Goal: Information Seeking & Learning: Understand process/instructions

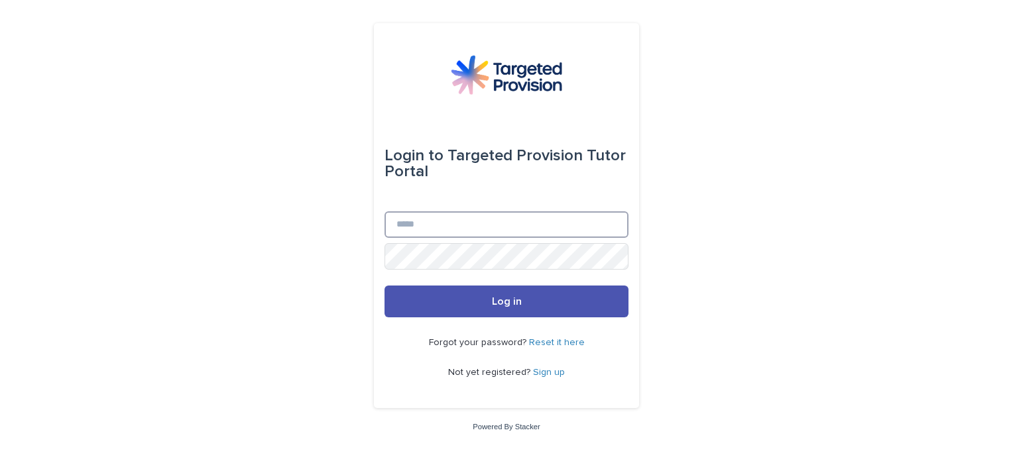
click at [476, 221] on input "Email" at bounding box center [507, 225] width 244 height 27
type input "**********"
click at [385, 286] on button "Log in" at bounding box center [507, 302] width 244 height 32
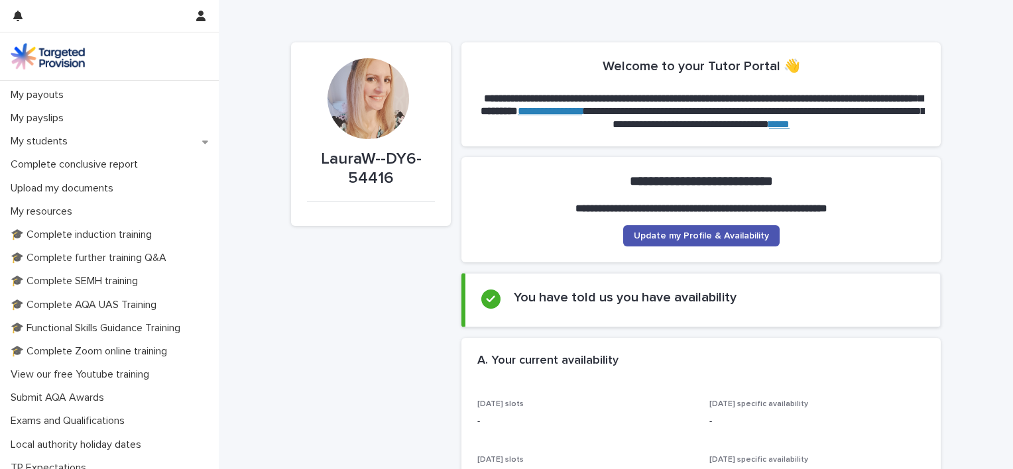
scroll to position [210, 0]
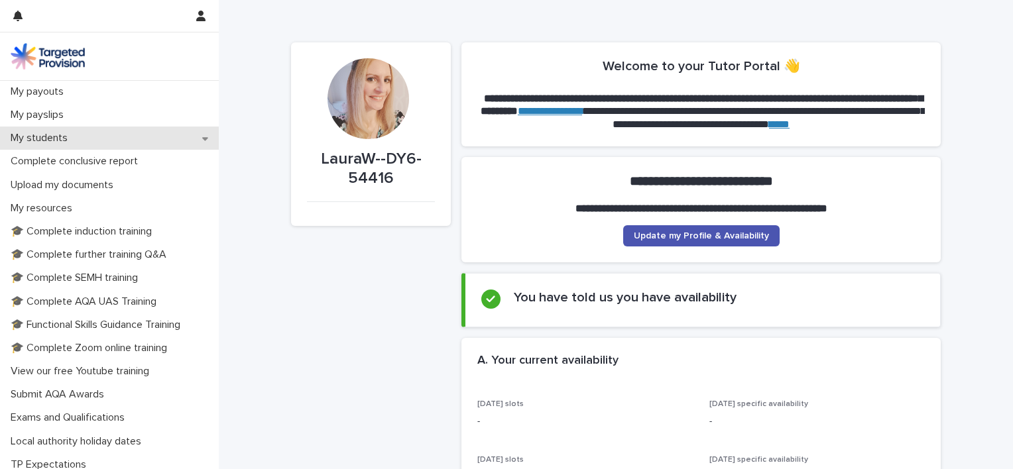
click at [202, 144] on div "My students" at bounding box center [109, 138] width 219 height 23
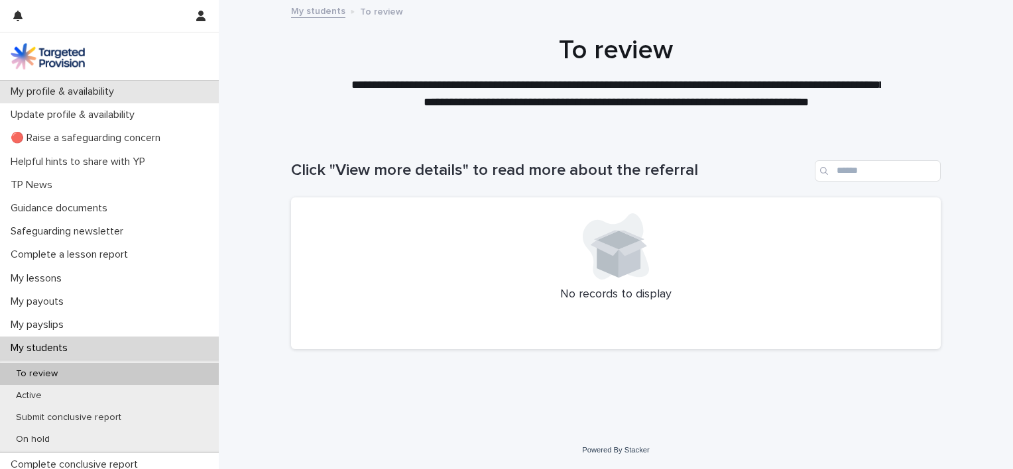
click at [69, 91] on p "My profile & availability" at bounding box center [64, 92] width 119 height 13
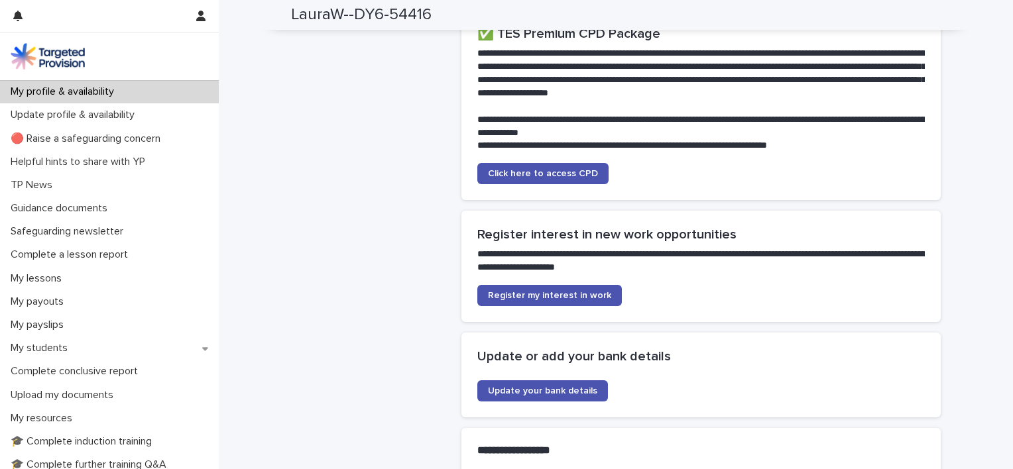
scroll to position [2712, 0]
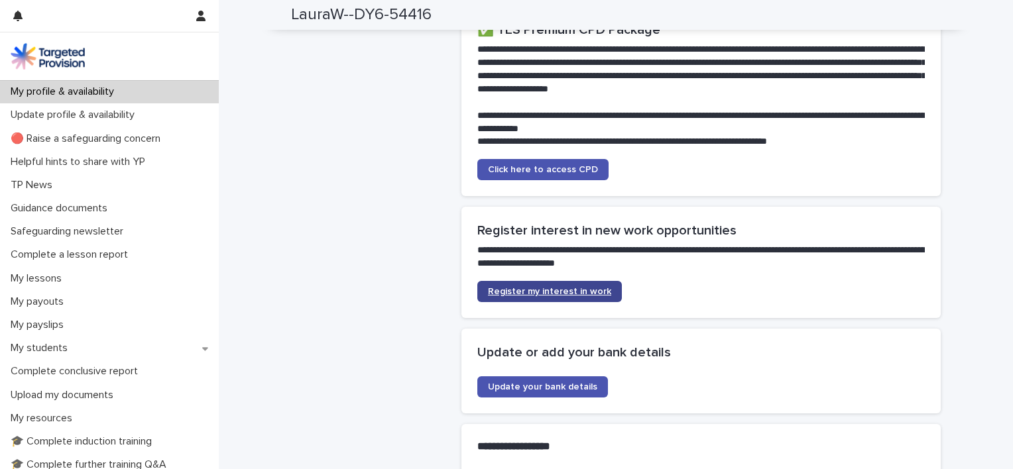
click at [561, 296] on span "Register my interest in work" at bounding box center [549, 291] width 123 height 9
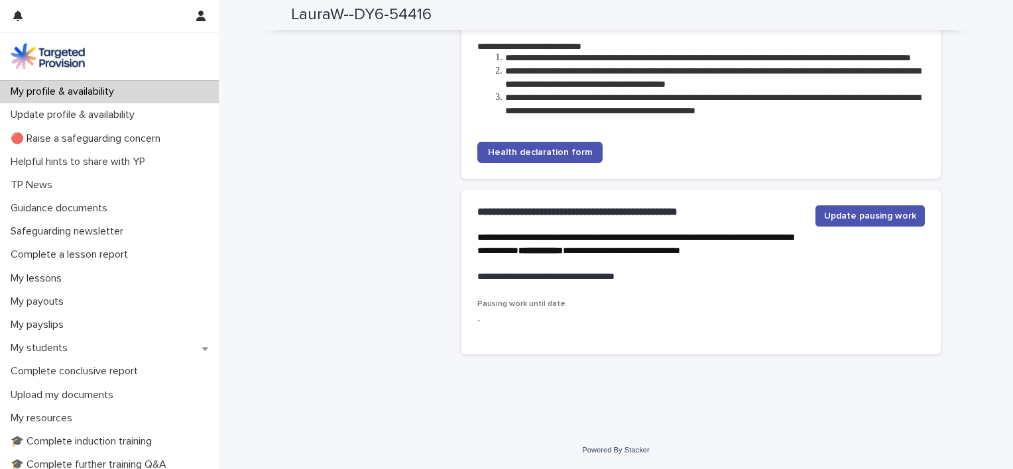
scroll to position [3190, 0]
click at [200, 16] on icon "button" at bounding box center [200, 16] width 9 height 11
click at [259, 89] on div at bounding box center [506, 234] width 1013 height 469
click at [194, 349] on div "My students" at bounding box center [109, 348] width 219 height 23
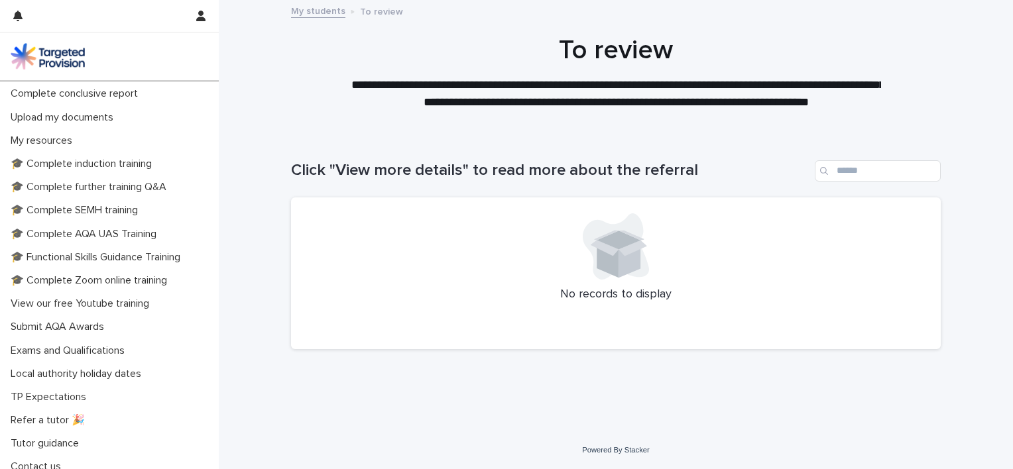
scroll to position [381, 0]
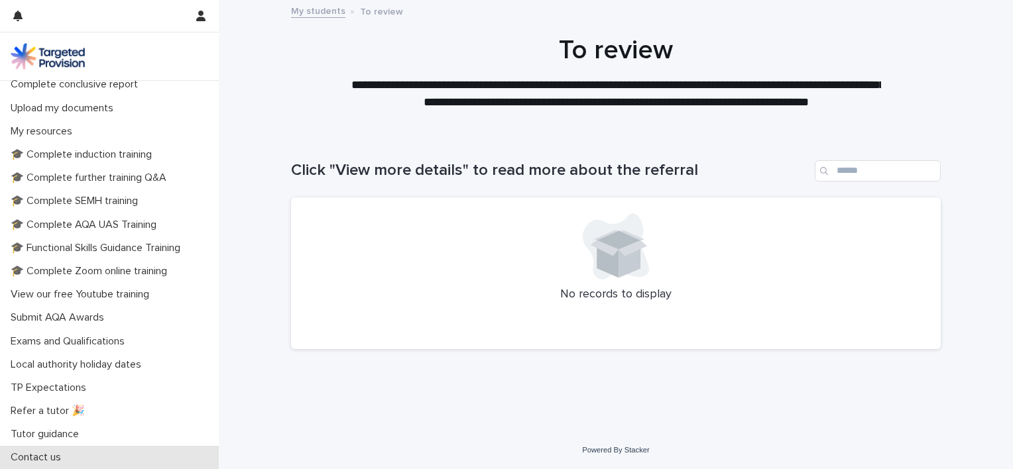
click at [37, 454] on p "Contact us" at bounding box center [38, 458] width 66 height 13
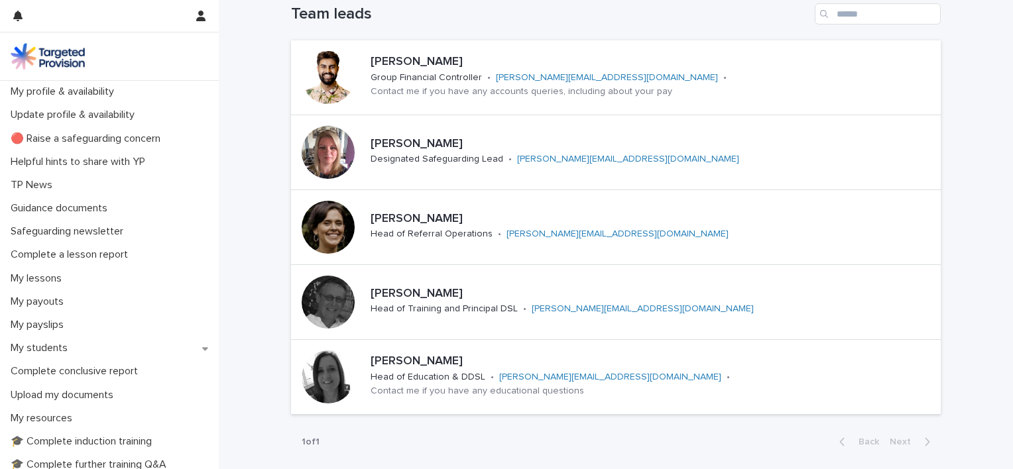
scroll to position [146, 0]
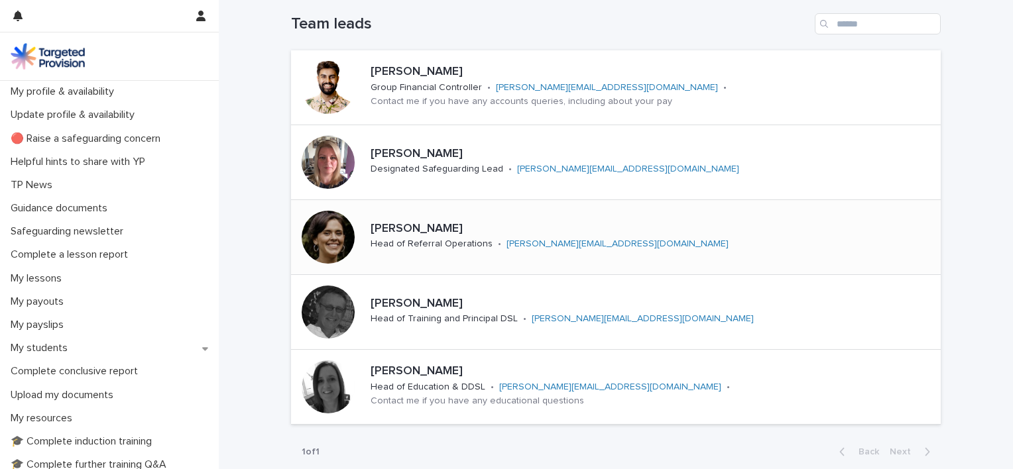
click at [547, 242] on link "jessica@targetedprovision.com" at bounding box center [618, 243] width 222 height 9
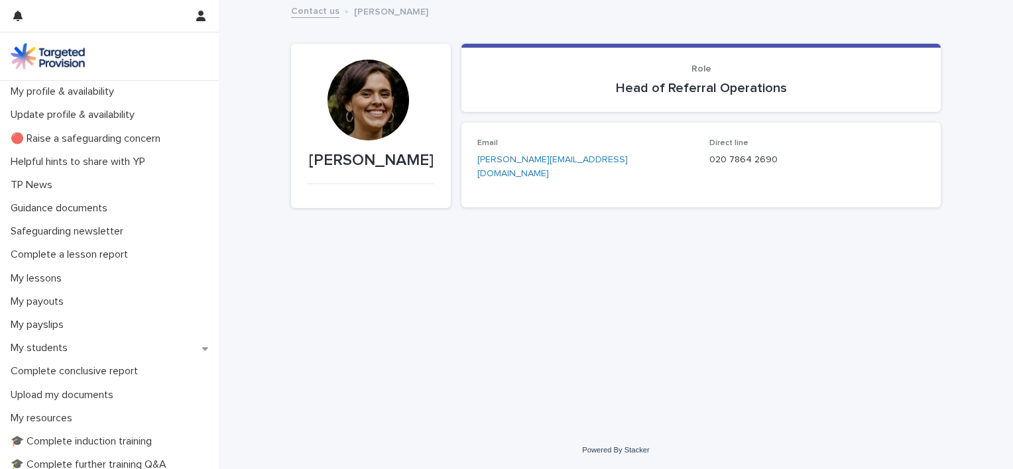
click at [513, 158] on link "jessica@targetedprovision.com" at bounding box center [552, 166] width 151 height 23
drag, startPoint x: 611, startPoint y: 157, endPoint x: 472, endPoint y: 162, distance: 139.3
click at [472, 162] on div "Email jessica@targetedprovision.com Direct line 020 7864 2690" at bounding box center [701, 165] width 479 height 85
copy link "jessica@targetedprovision.com"
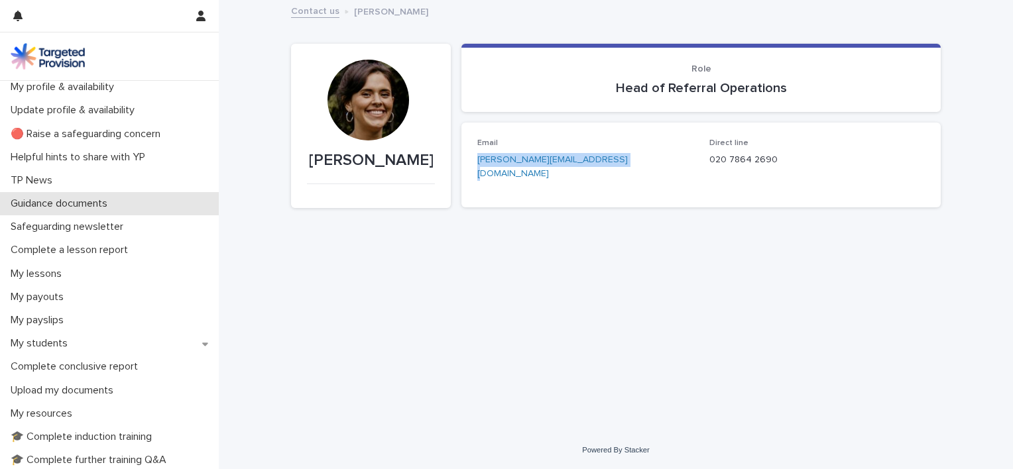
click at [52, 207] on p "Guidance documents" at bounding box center [61, 204] width 113 height 13
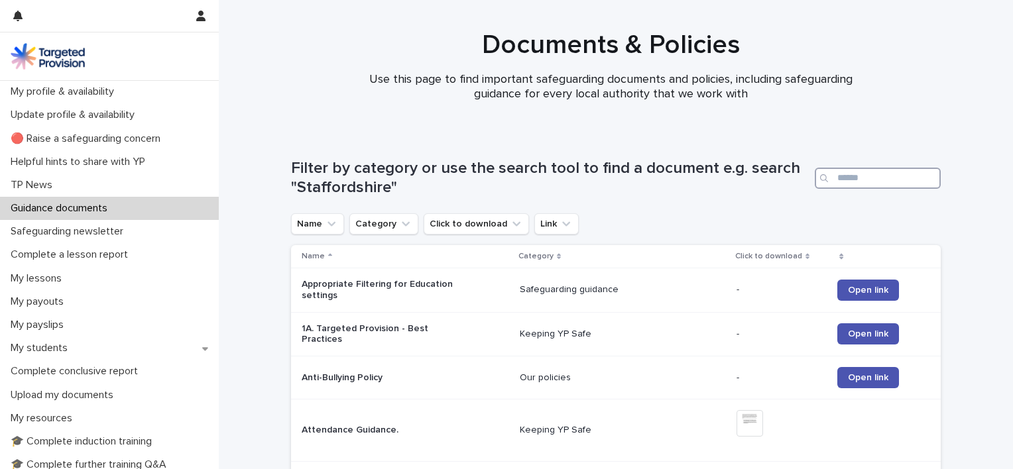
click at [846, 186] on input "Search" at bounding box center [878, 178] width 126 height 21
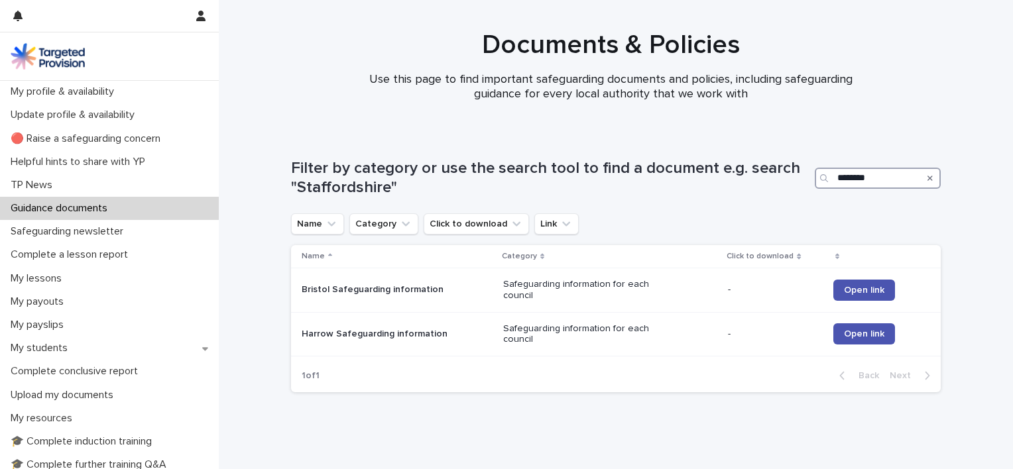
type input "*********"
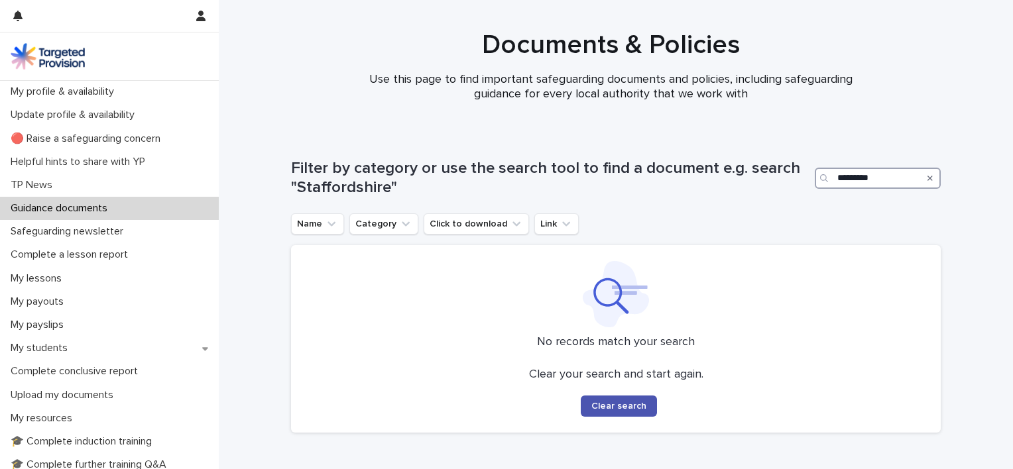
drag, startPoint x: 872, startPoint y: 186, endPoint x: 806, endPoint y: 180, distance: 66.6
click at [806, 180] on div "Filter by category or use the search tool to find a document e.g. search "Staff…" at bounding box center [616, 178] width 650 height 38
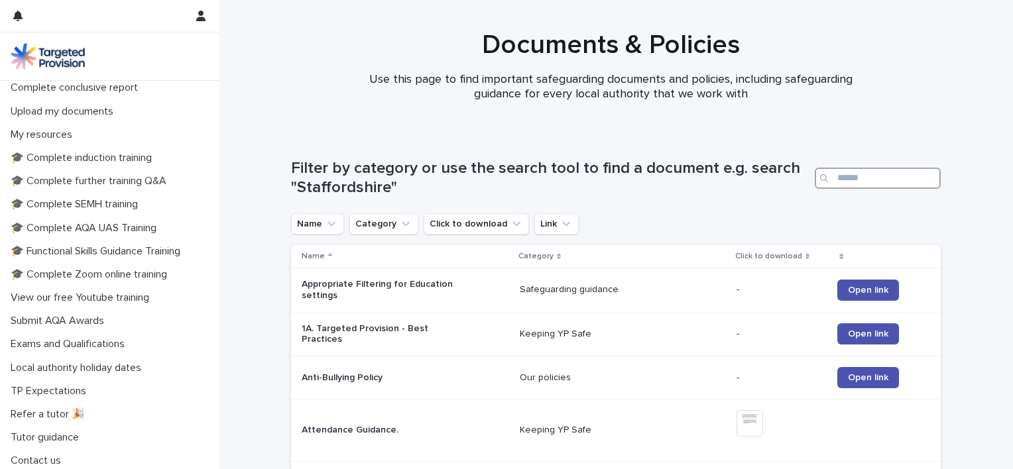
scroll to position [287, 0]
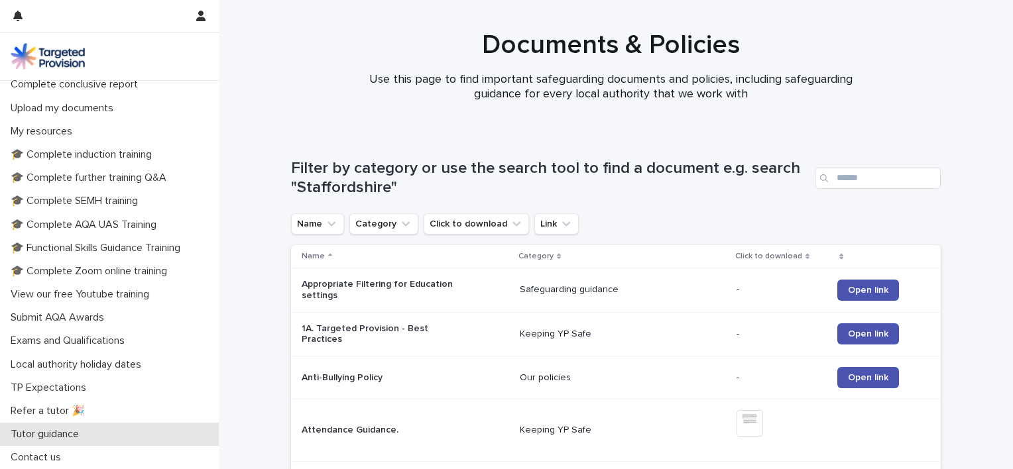
click at [35, 434] on p "Tutor guidance" at bounding box center [47, 434] width 84 height 13
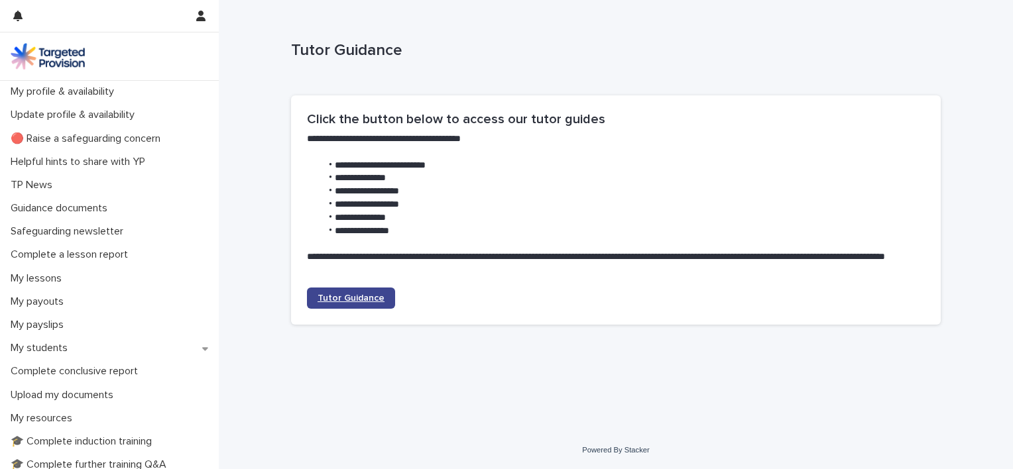
click at [355, 300] on span "Tutor Guidance" at bounding box center [351, 298] width 67 height 9
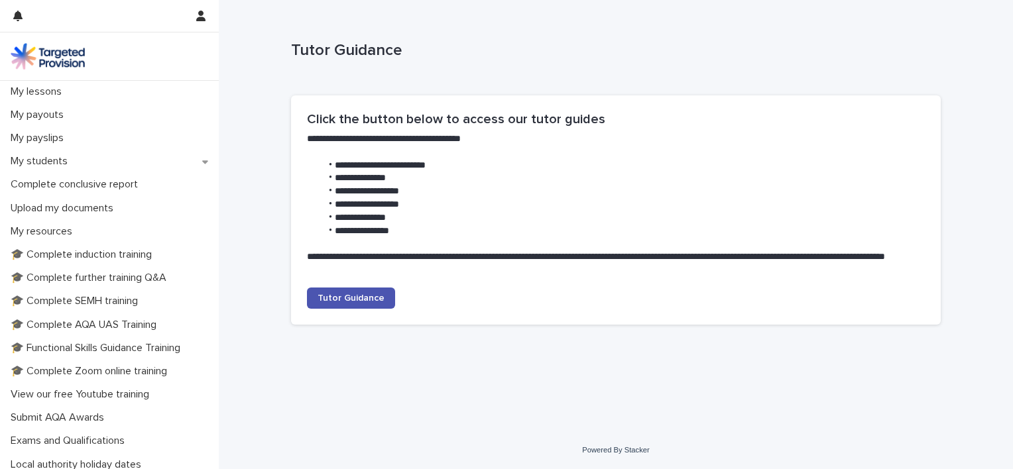
scroll to position [178, 0]
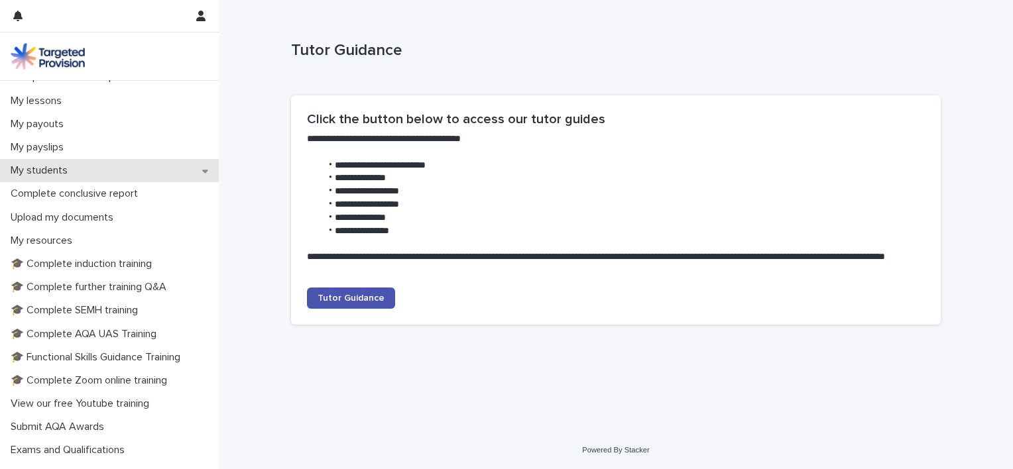
click at [202, 170] on icon at bounding box center [205, 170] width 6 height 9
